Goal: Obtain resource: Obtain resource

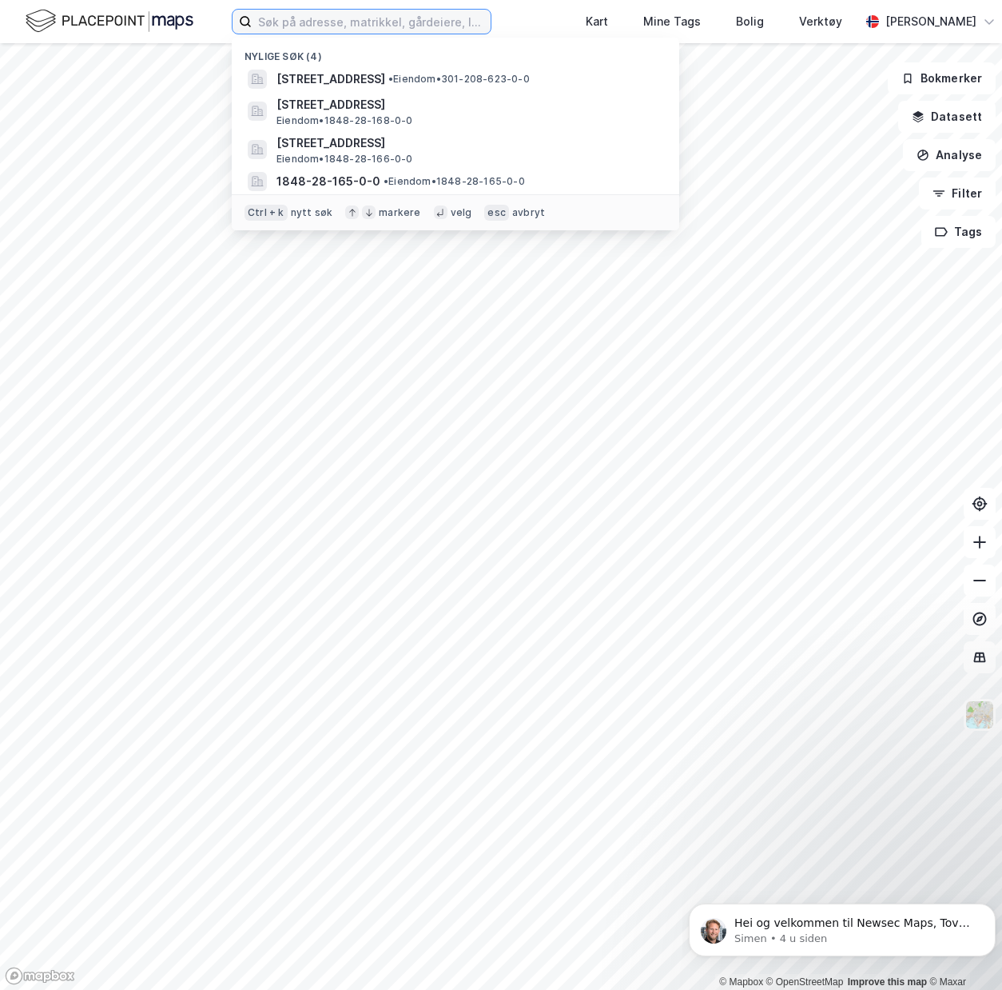
click at [337, 23] on input at bounding box center [371, 22] width 239 height 24
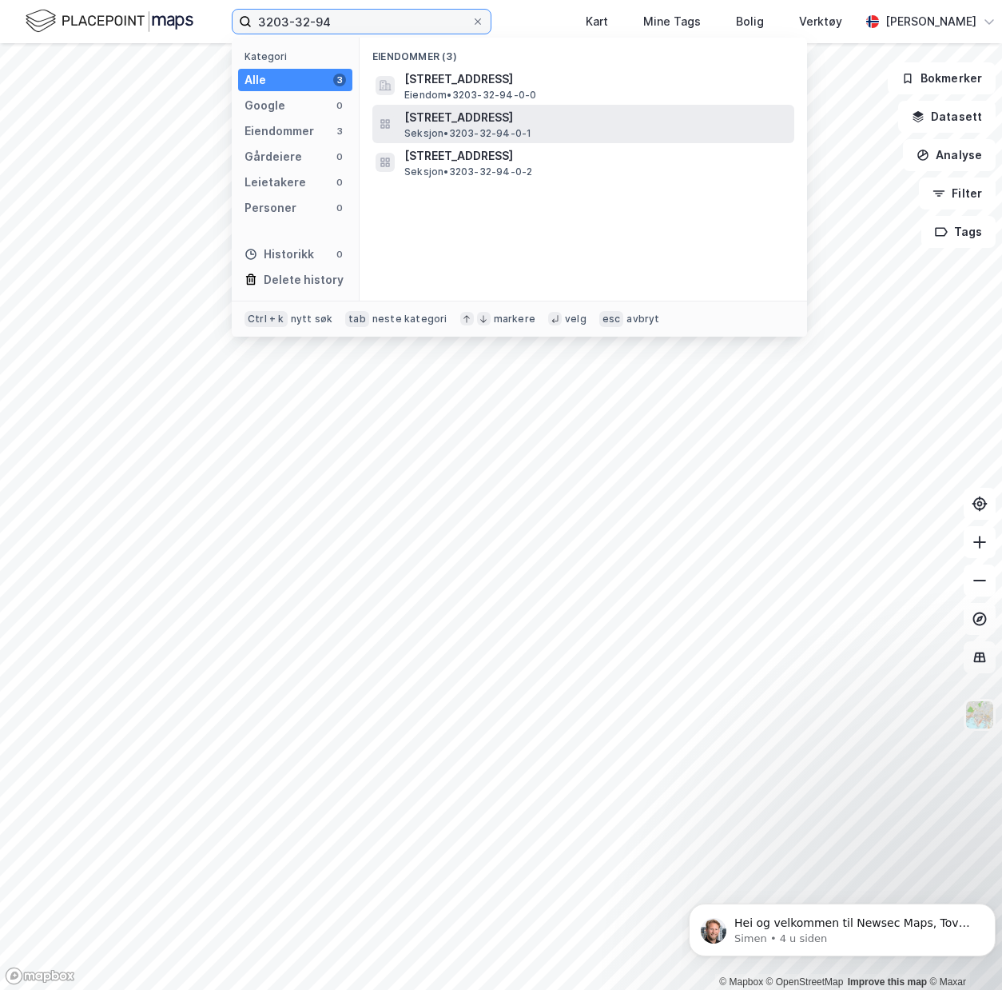
type input "3203-32-94"
click at [492, 124] on span "[STREET_ADDRESS]" at bounding box center [596, 117] width 384 height 19
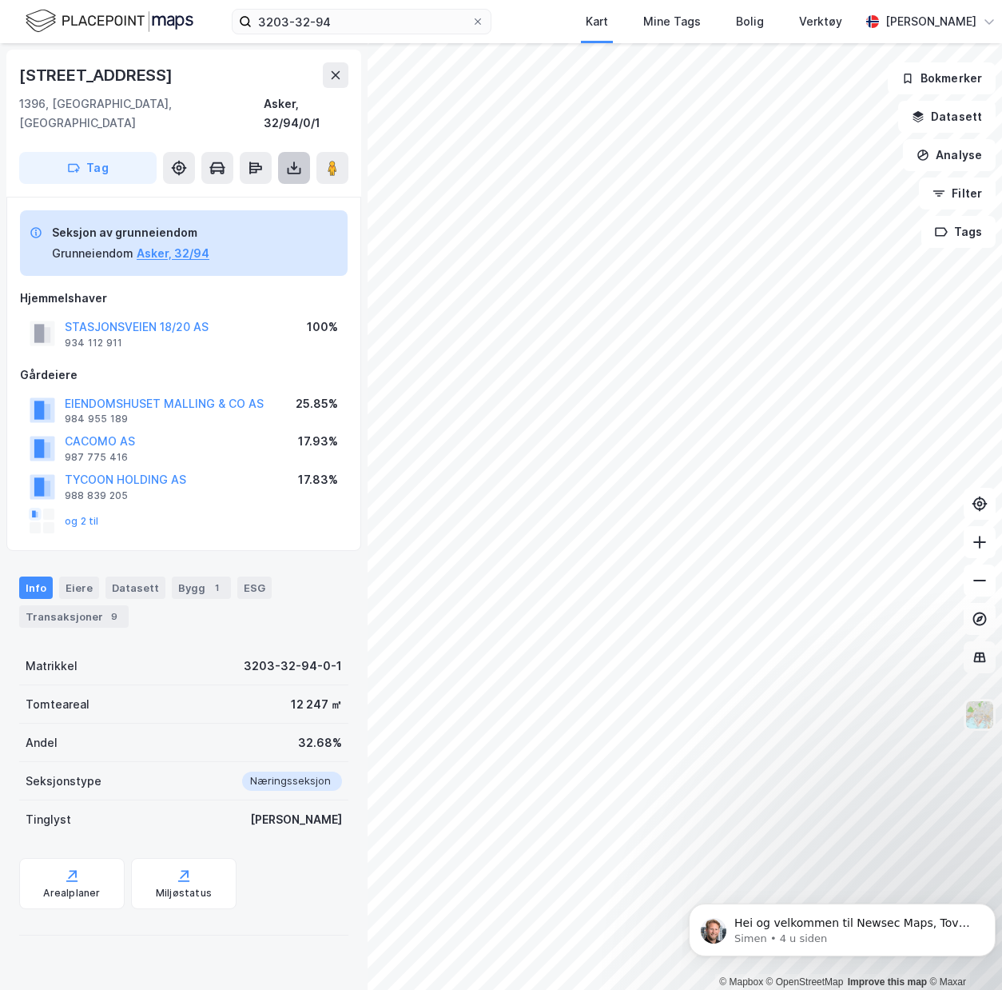
click at [298, 160] on icon at bounding box center [294, 168] width 16 height 16
click at [256, 219] on div "Last ned matrikkelrapport" at bounding box center [235, 225] width 132 height 13
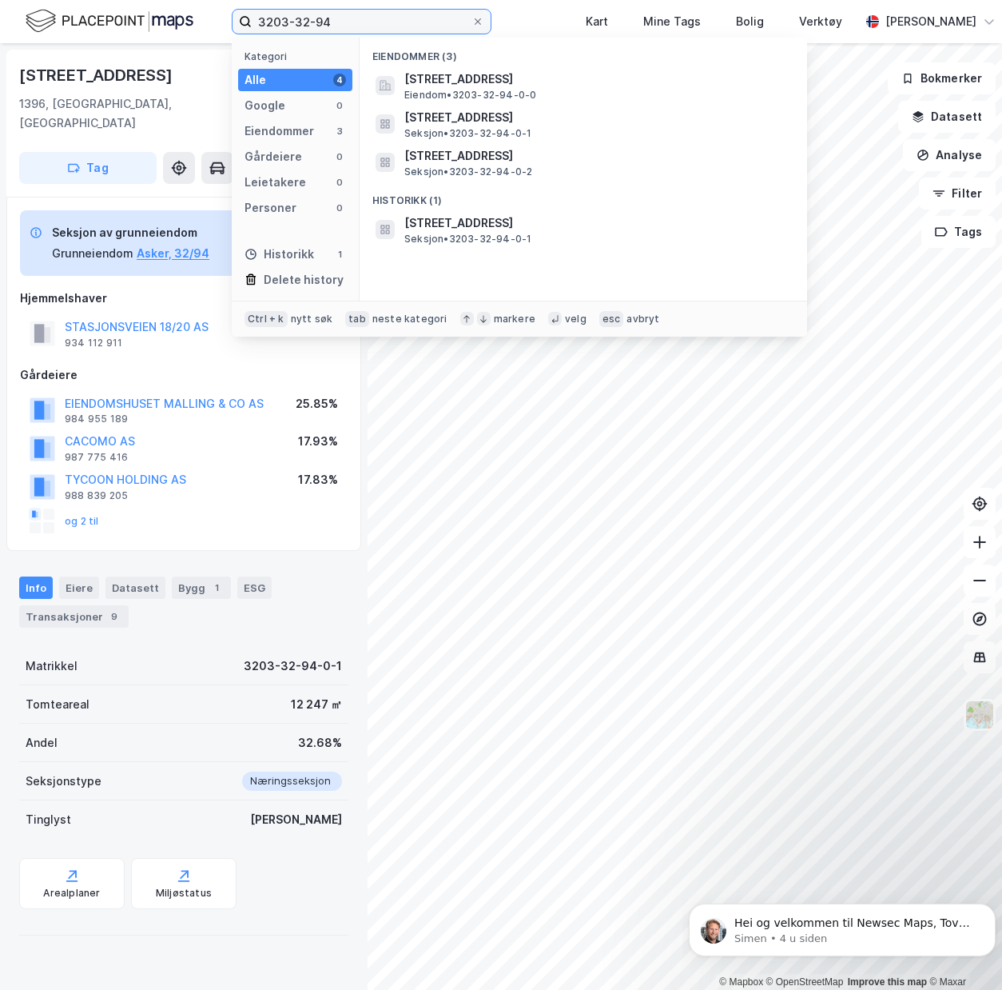
click at [370, 18] on input "3203-32-94" at bounding box center [362, 22] width 220 height 24
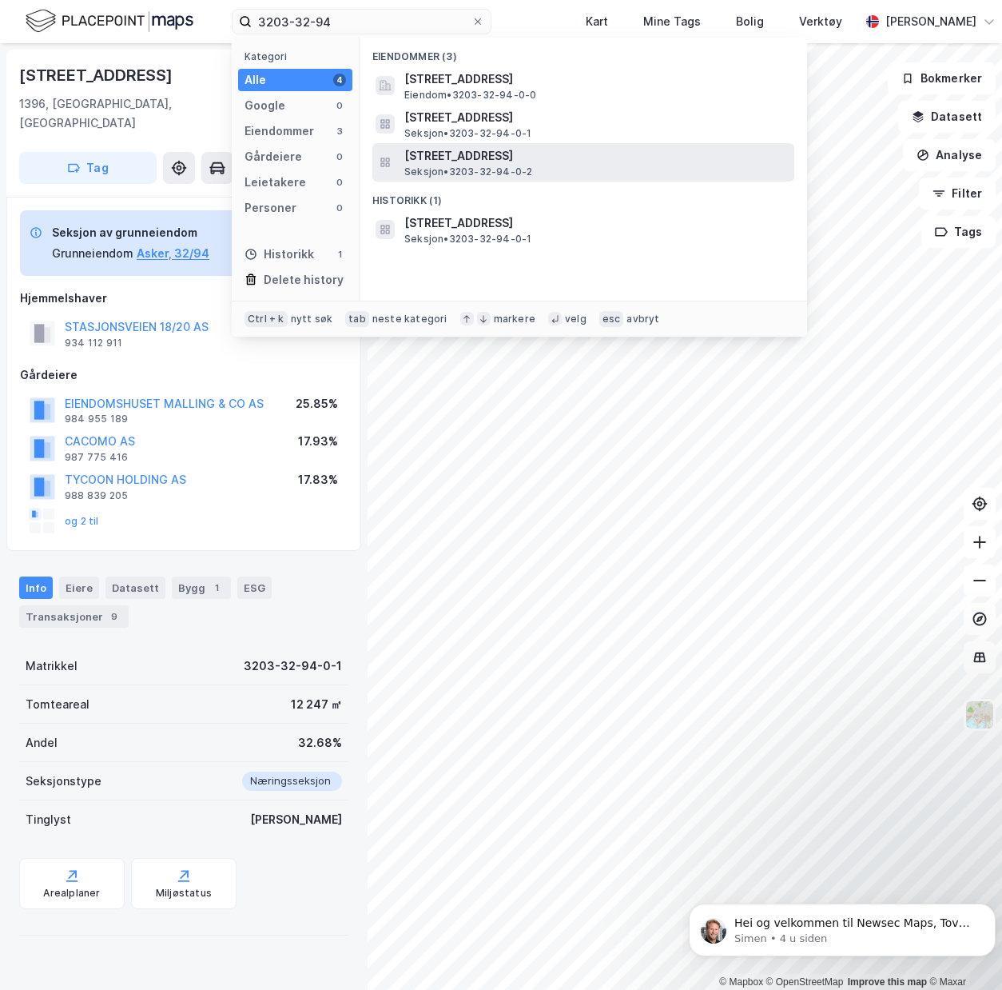
click at [476, 164] on span "[STREET_ADDRESS]" at bounding box center [596, 155] width 384 height 19
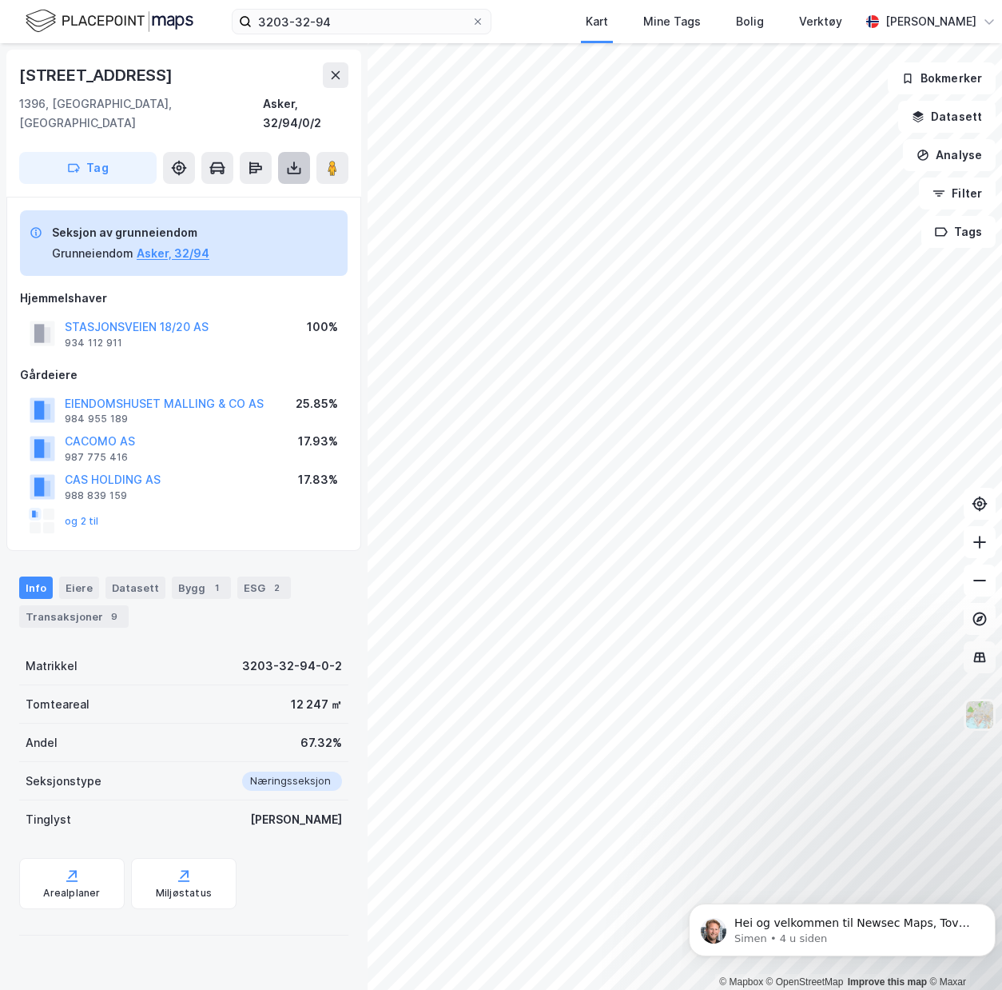
click at [298, 160] on icon at bounding box center [294, 168] width 16 height 16
click at [223, 219] on div "Last ned matrikkelrapport" at bounding box center [235, 225] width 132 height 13
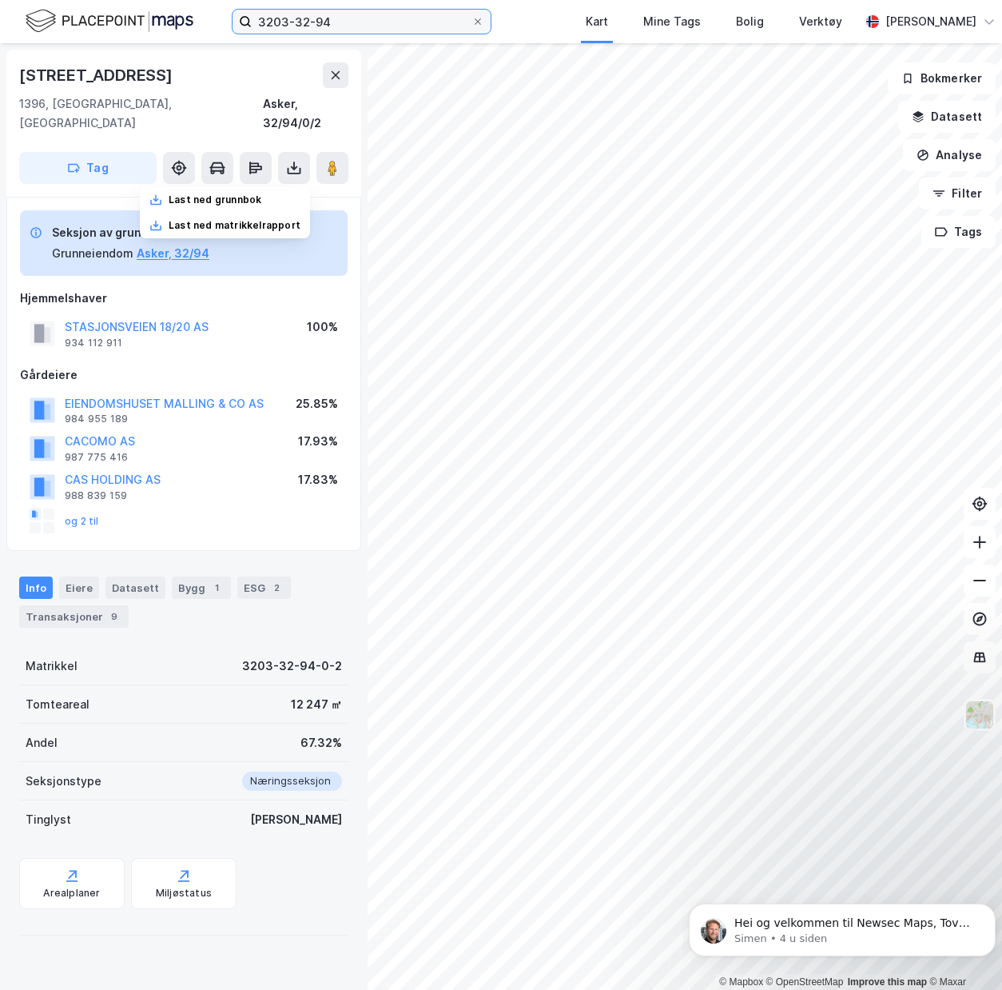
click at [365, 13] on input "3203-32-94" at bounding box center [362, 22] width 220 height 24
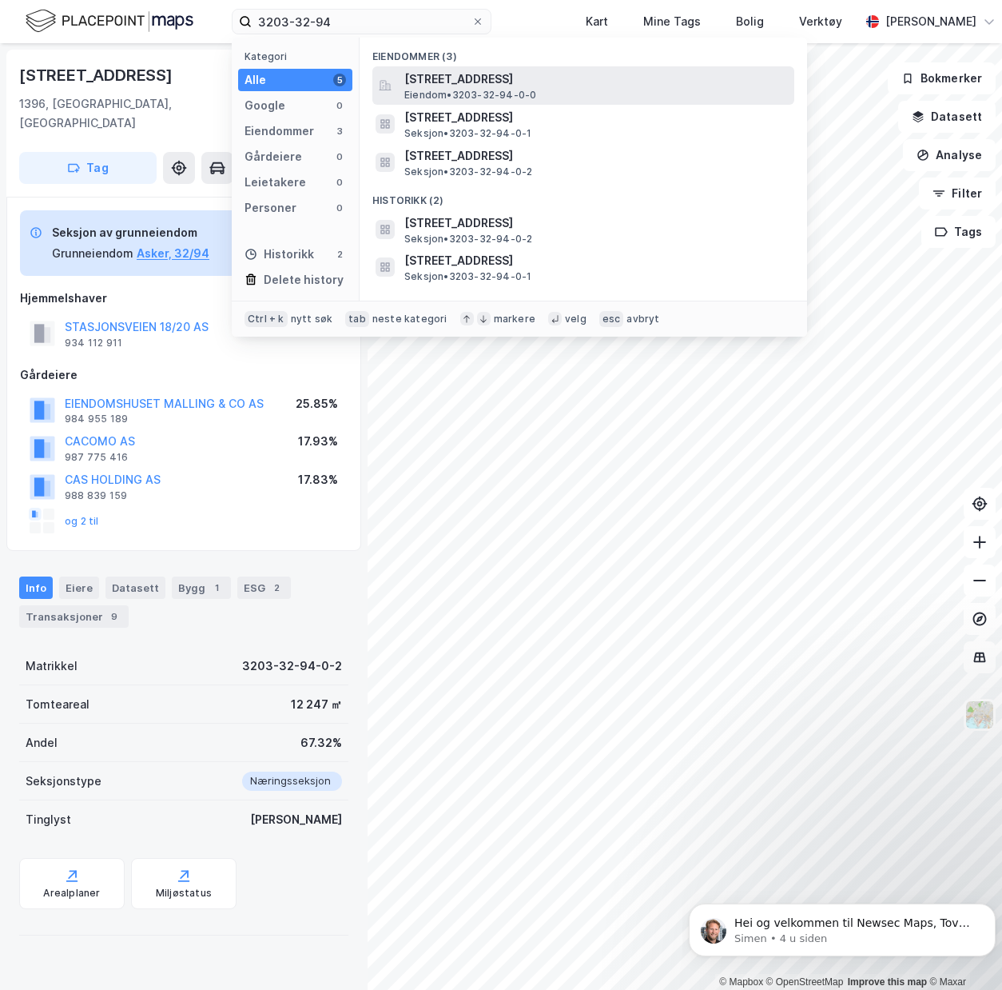
click at [472, 82] on span "[STREET_ADDRESS]" at bounding box center [596, 79] width 384 height 19
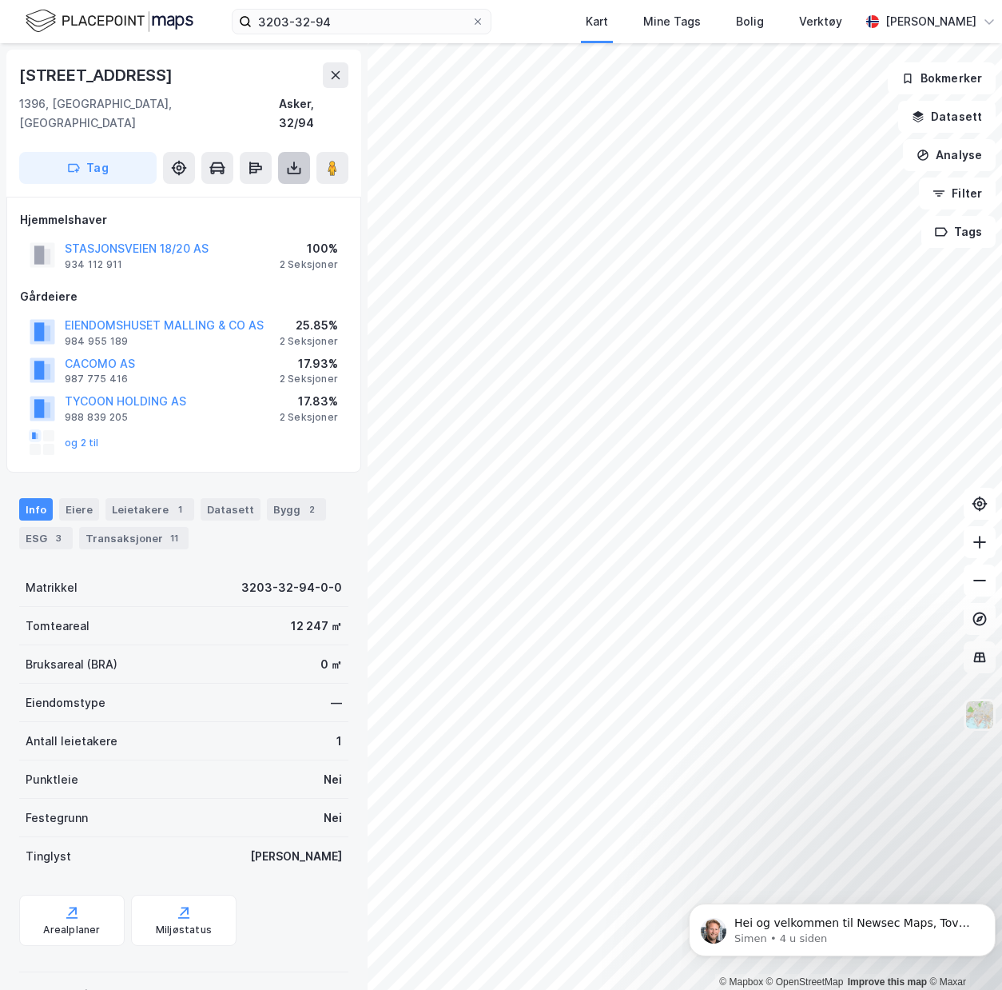
click at [293, 166] on icon at bounding box center [294, 168] width 6 height 4
click at [233, 219] on div "Last ned matrikkelrapport" at bounding box center [235, 225] width 132 height 13
click at [0, 0] on button "STASJONSVEIEN 18/20 AS" at bounding box center [0, 0] width 0 height 0
